Goal: Task Accomplishment & Management: Complete application form

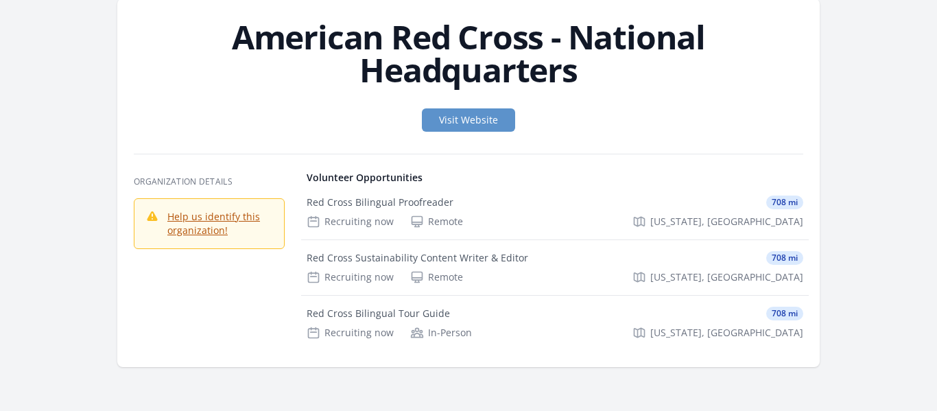
scroll to position [61, 0]
click at [450, 263] on div "Red Cross Sustainability Content Writer & Editor" at bounding box center [417, 259] width 221 height 14
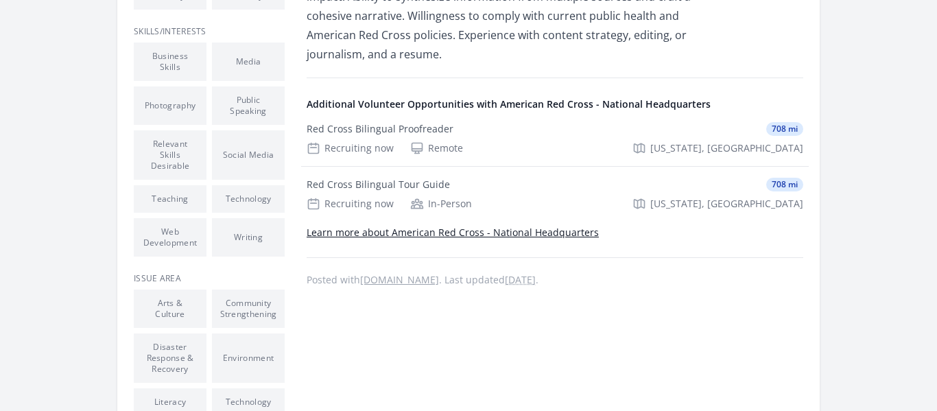
scroll to position [644, 0]
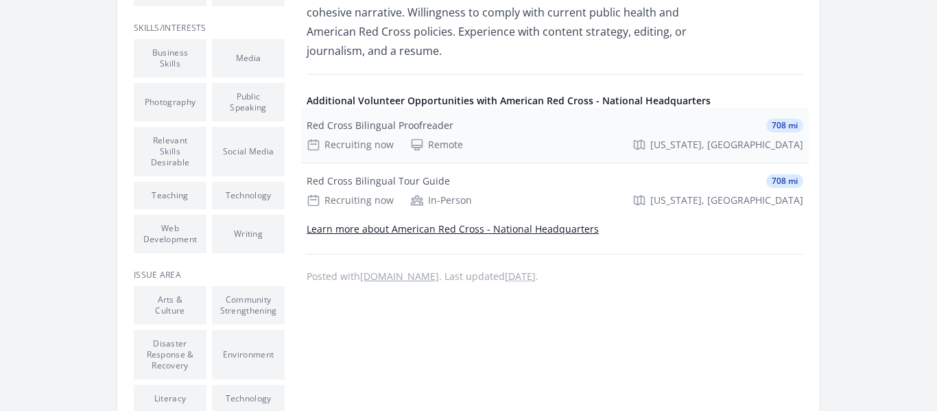
click at [384, 125] on div "Red Cross Bilingual Proofreader" at bounding box center [380, 126] width 147 height 14
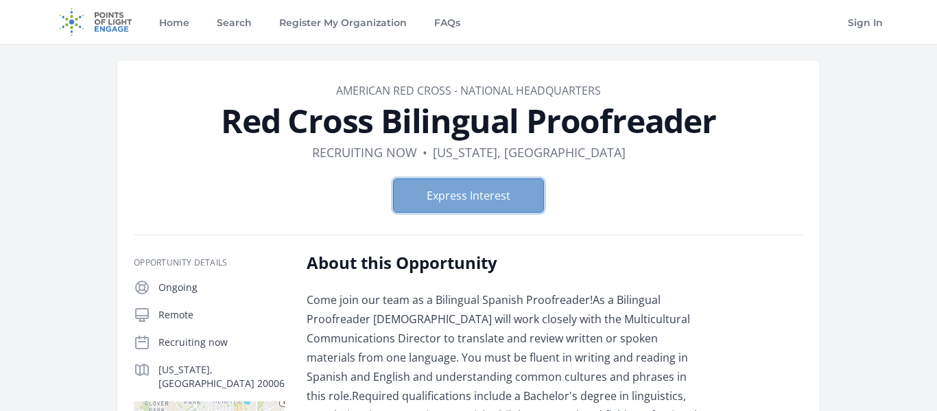
click at [467, 208] on button "Express Interest" at bounding box center [468, 195] width 151 height 34
